Goal: Navigation & Orientation: Find specific page/section

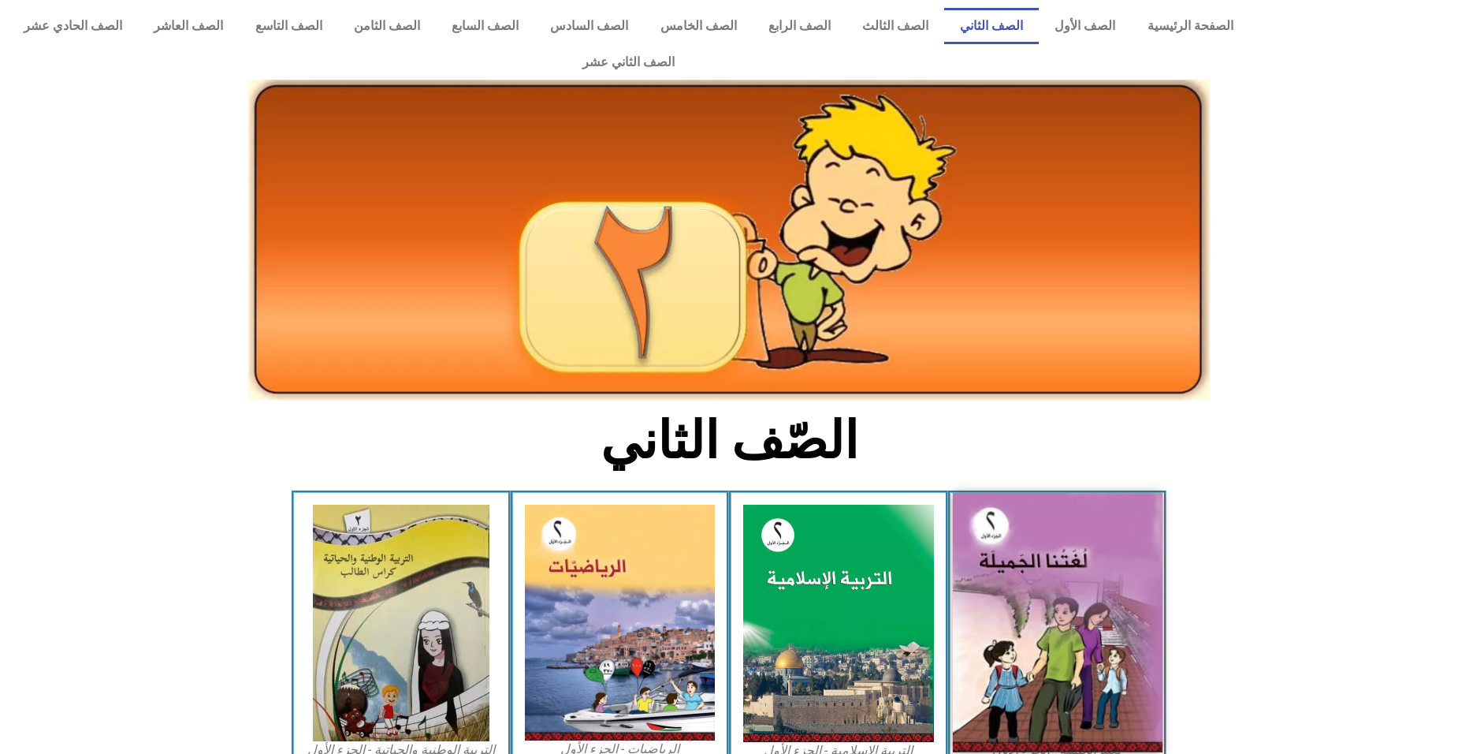
click at [1150, 561] on img at bounding box center [1057, 622] width 210 height 259
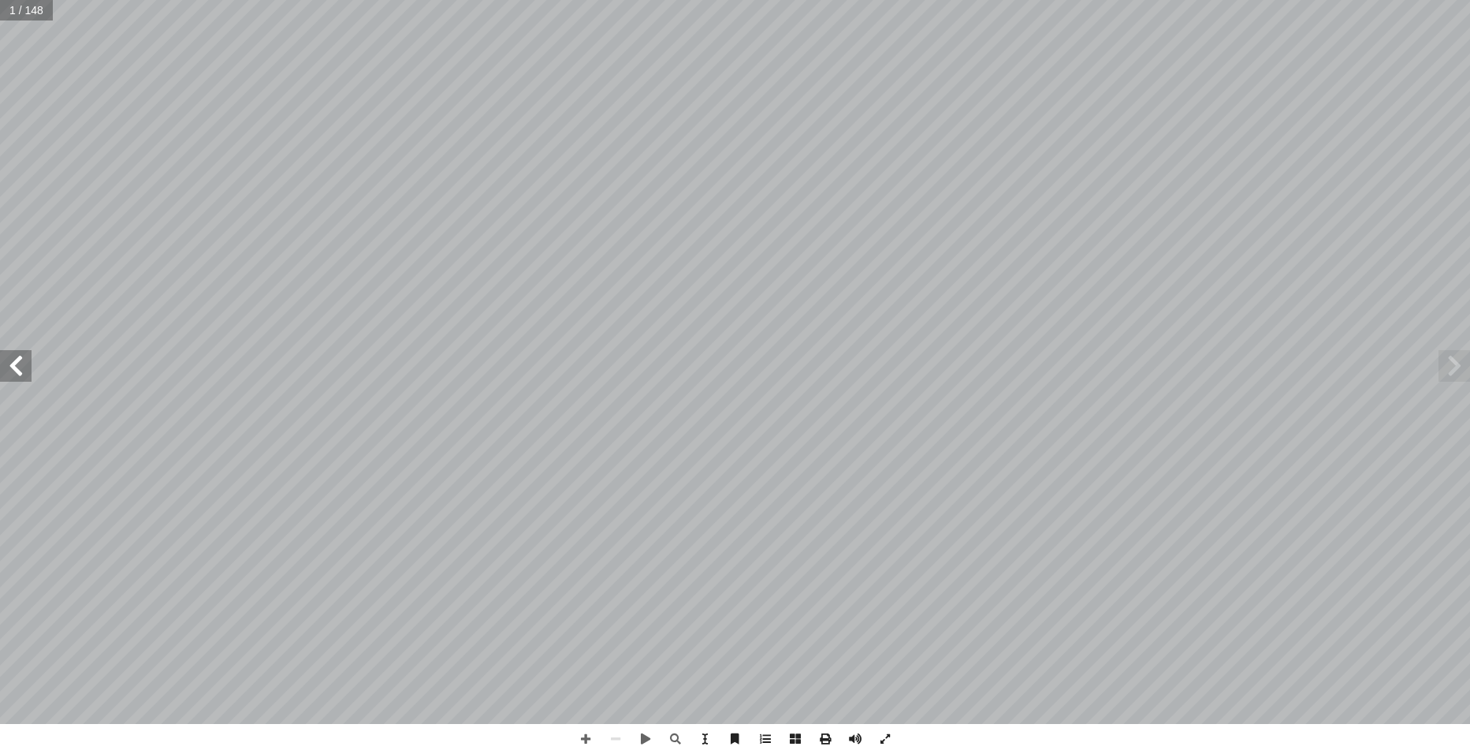
click at [20, 373] on span at bounding box center [16, 366] width 32 height 32
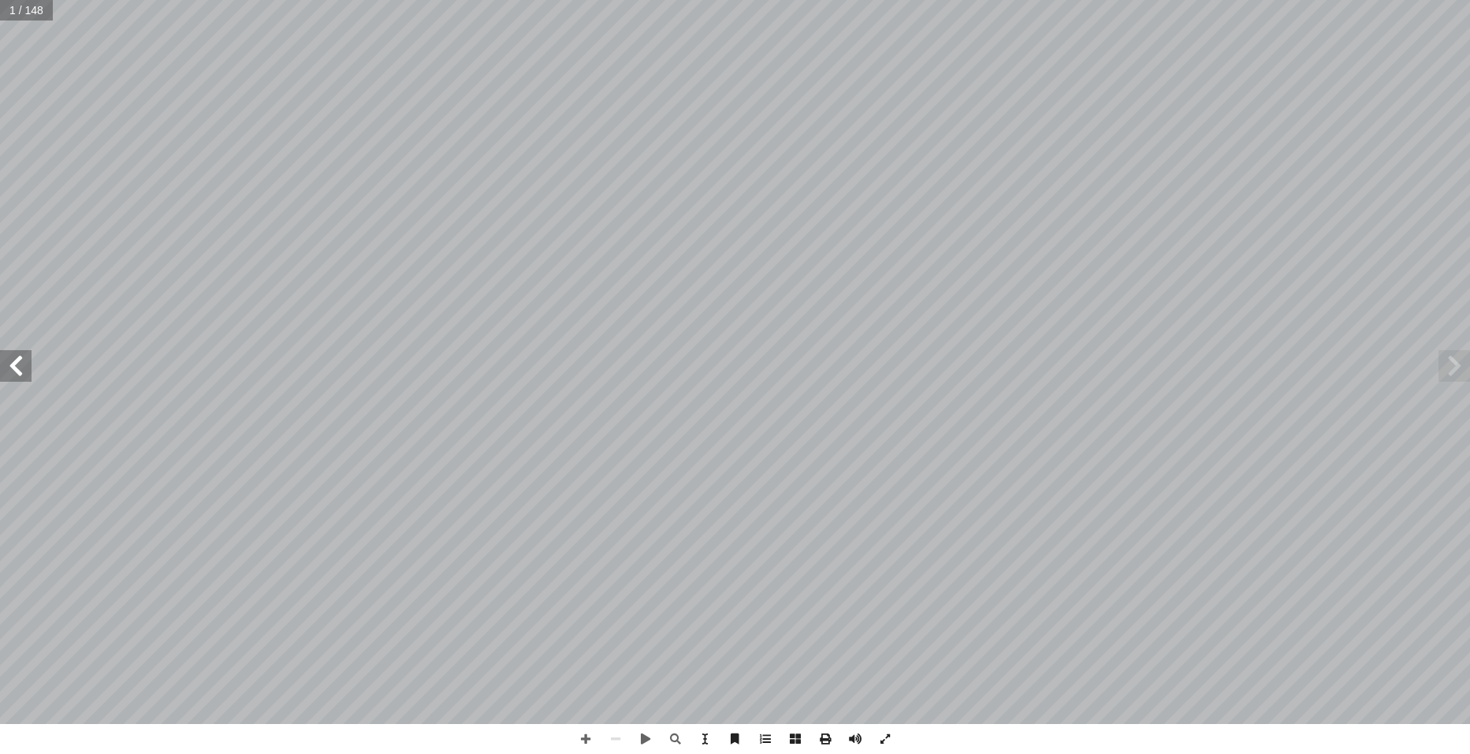
click at [20, 371] on span at bounding box center [16, 366] width 32 height 32
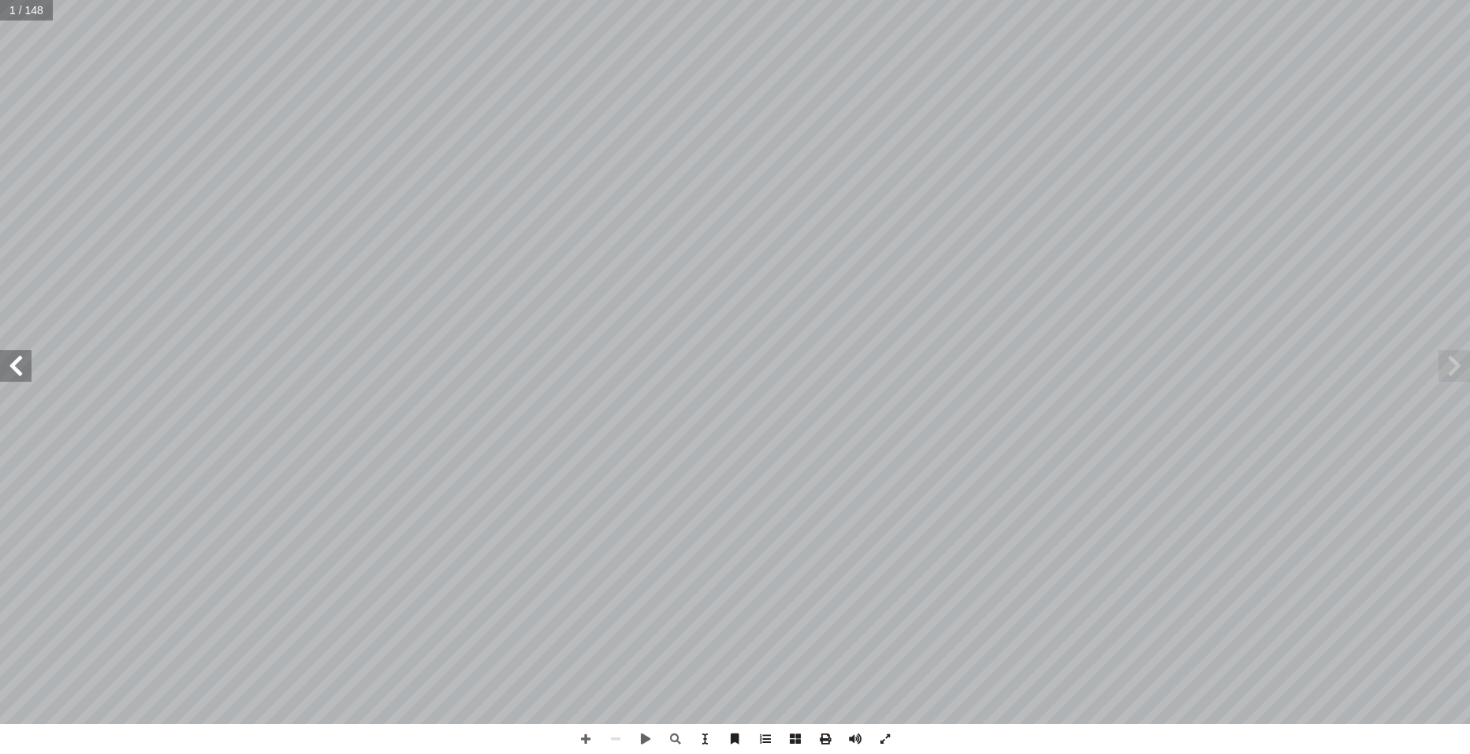
click at [20, 372] on span at bounding box center [16, 366] width 32 height 32
click at [17, 366] on span at bounding box center [16, 366] width 32 height 32
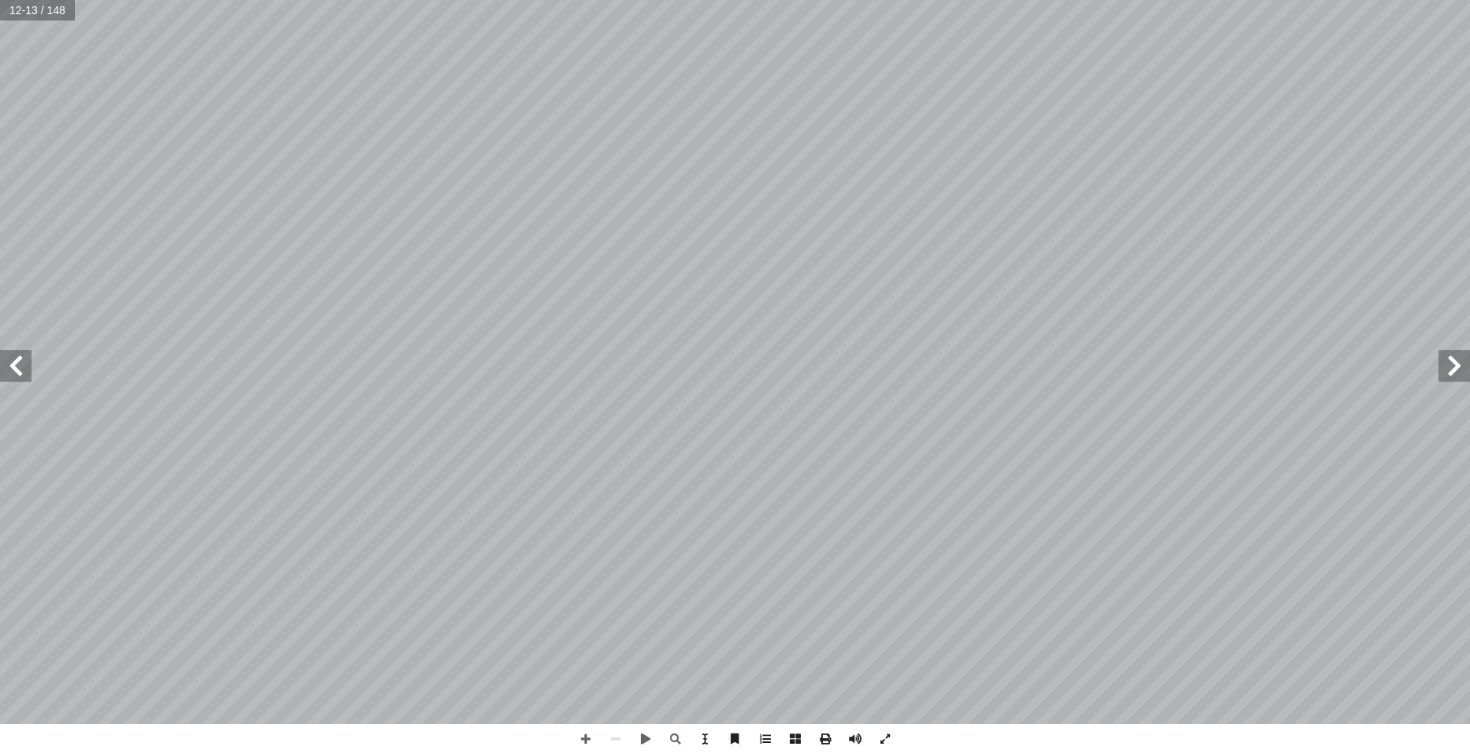
click at [16, 367] on span at bounding box center [16, 366] width 32 height 32
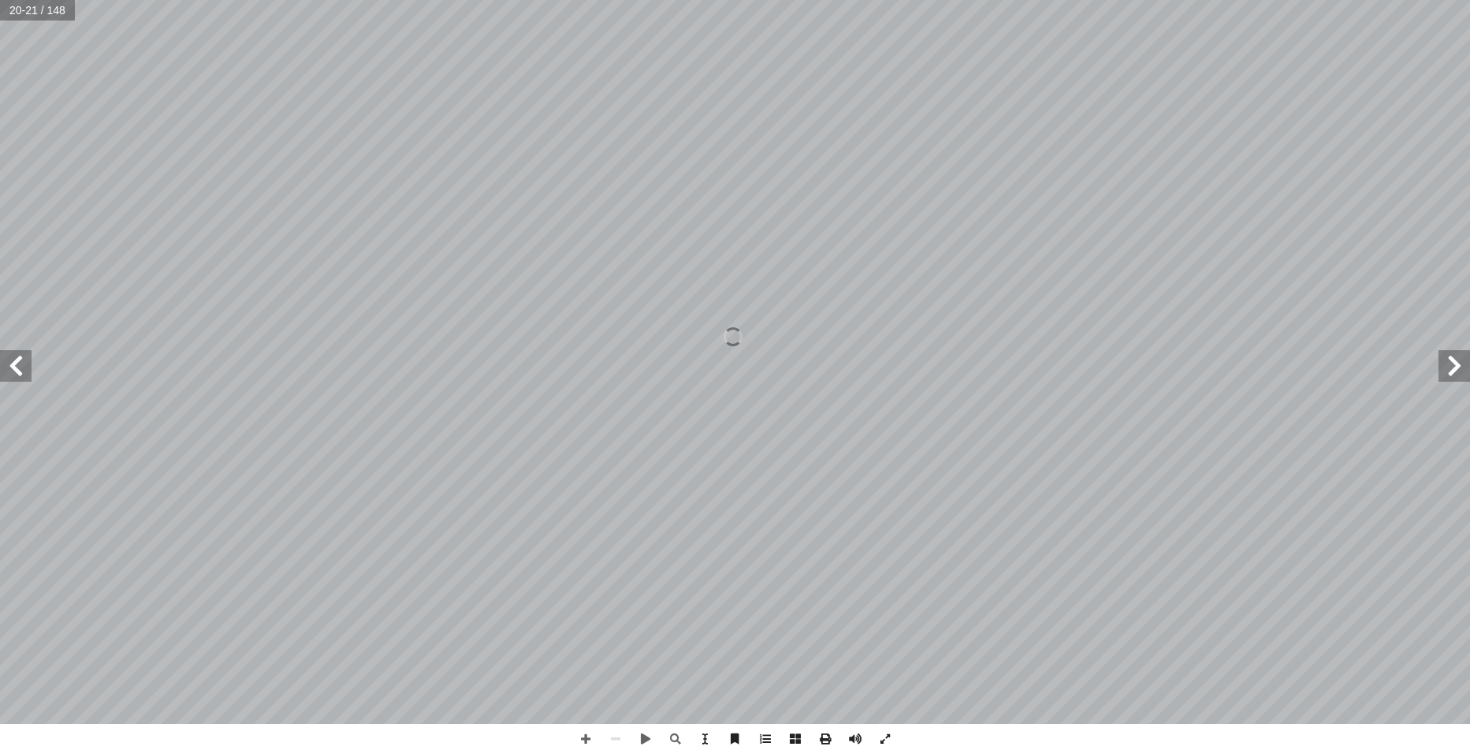
click at [16, 367] on span at bounding box center [16, 366] width 32 height 32
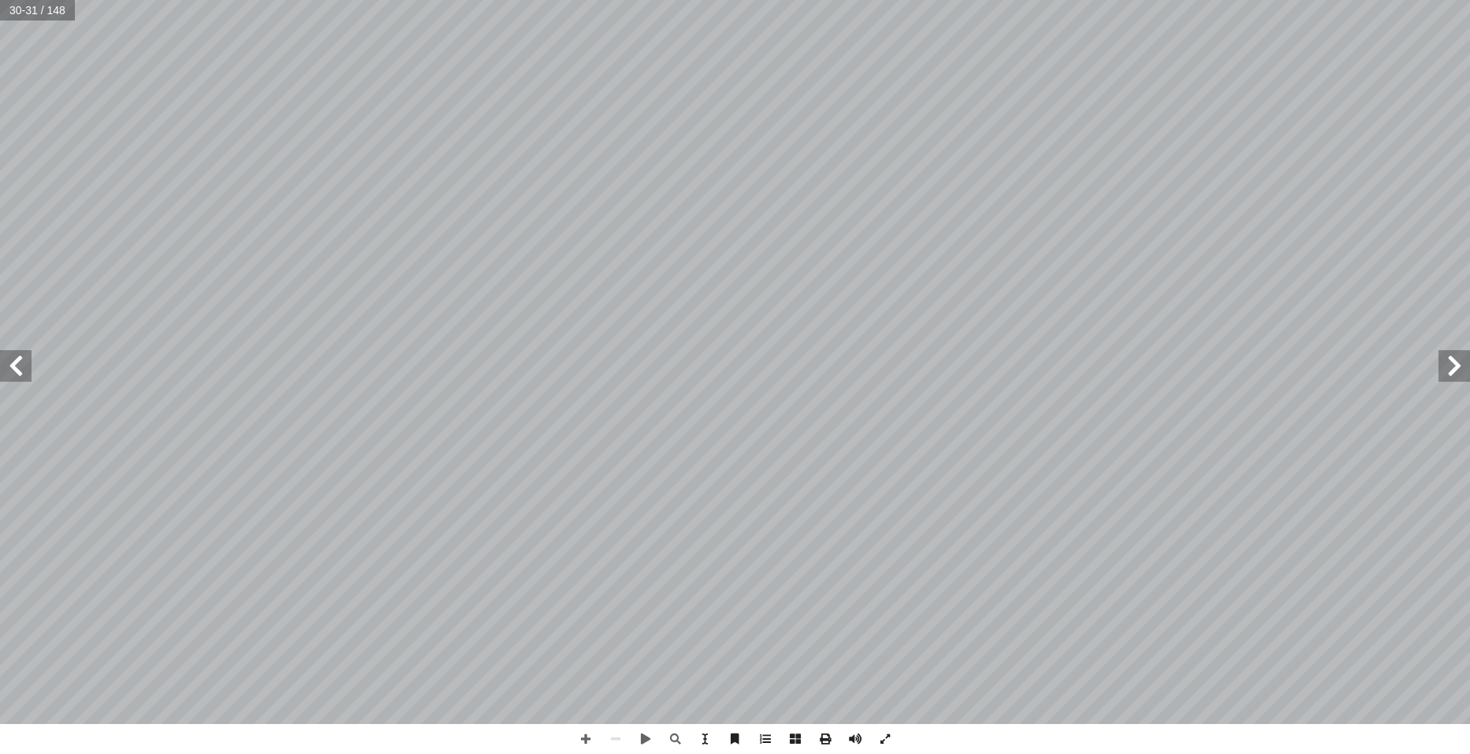
click at [20, 371] on span at bounding box center [16, 366] width 32 height 32
click at [589, 734] on span at bounding box center [586, 739] width 30 height 30
